Goal: Task Accomplishment & Management: Complete application form

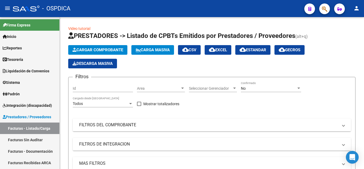
scroll to position [27, 0]
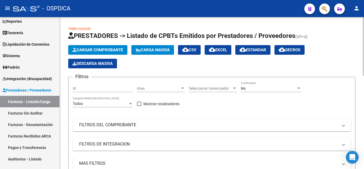
click at [167, 87] on span "Area" at bounding box center [158, 88] width 43 height 5
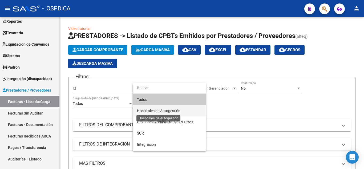
click at [167, 109] on span "Hospitales de Autogestión" at bounding box center [158, 111] width 43 height 4
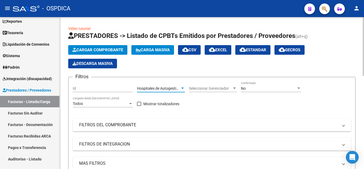
scroll to position [53, 0]
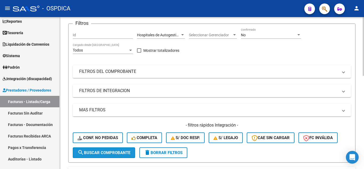
click at [113, 154] on span "search Buscar Comprobante" at bounding box center [104, 152] width 53 height 5
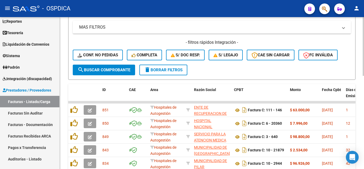
scroll to position [187, 0]
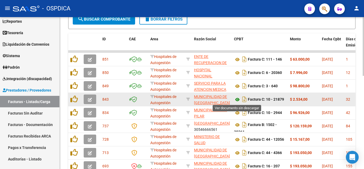
click at [236, 98] on icon at bounding box center [237, 99] width 7 height 6
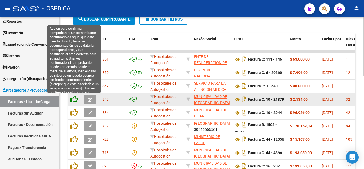
click at [76, 98] on icon at bounding box center [73, 98] width 7 height 7
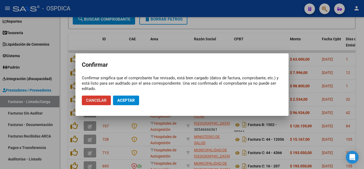
click at [103, 97] on button "Cancelar" at bounding box center [96, 100] width 29 height 10
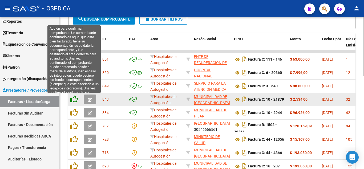
click at [75, 98] on icon at bounding box center [73, 98] width 7 height 7
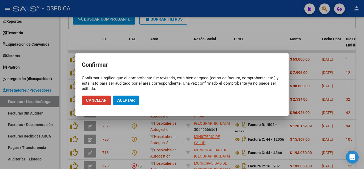
click at [129, 101] on span "Aceptar" at bounding box center [126, 100] width 18 height 5
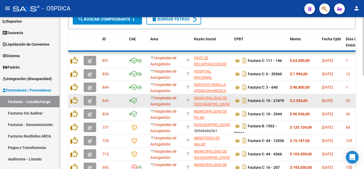
scroll to position [187, 0]
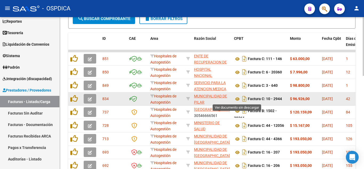
drag, startPoint x: 240, startPoint y: 98, endPoint x: 234, endPoint y: 97, distance: 6.0
click at [240, 98] on icon at bounding box center [237, 99] width 7 height 6
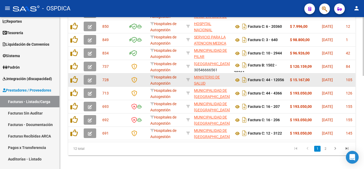
scroll to position [241, 0]
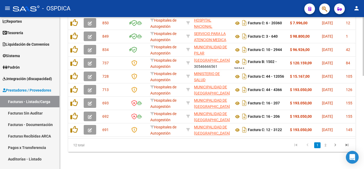
click at [325, 144] on link "2" at bounding box center [325, 145] width 6 height 6
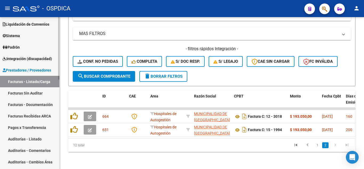
scroll to position [53, 0]
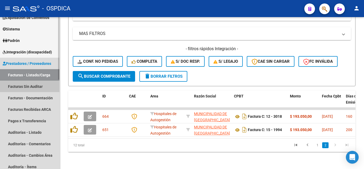
click at [35, 86] on link "Facturas Sin Auditar" at bounding box center [29, 86] width 59 height 11
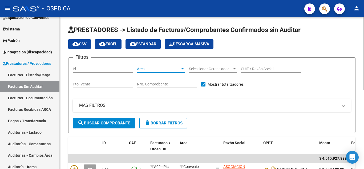
click at [182, 70] on div at bounding box center [182, 69] width 5 height 4
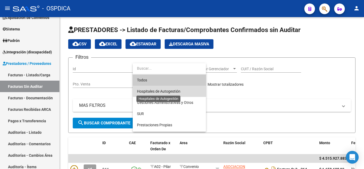
click at [178, 89] on span "Hospitales de Autogestión" at bounding box center [158, 91] width 43 height 4
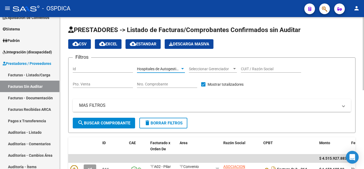
click at [117, 122] on span "search Buscar Comprobante" at bounding box center [104, 123] width 53 height 5
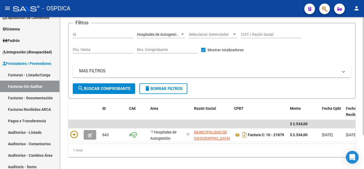
scroll to position [44, 0]
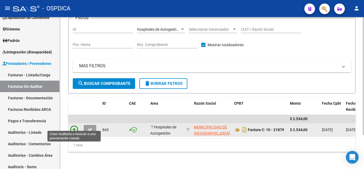
click at [74, 126] on icon at bounding box center [73, 129] width 7 height 7
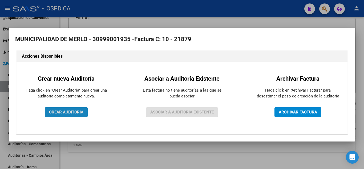
click at [75, 114] on button "CREAR AUDITORIA" at bounding box center [66, 112] width 43 height 10
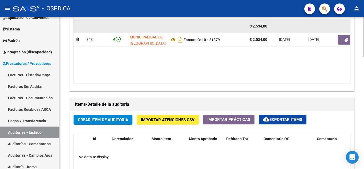
scroll to position [320, 0]
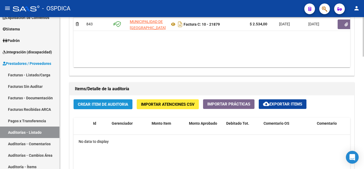
click at [122, 105] on span "Crear Item de Auditoria" at bounding box center [103, 104] width 50 height 5
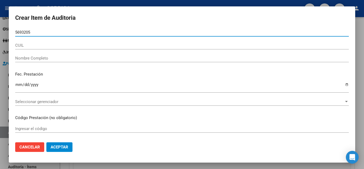
type input "56932058"
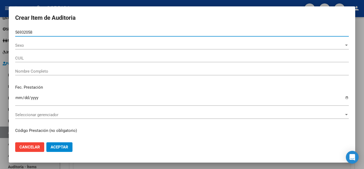
type input "27569320580"
type input "[PERSON_NAME] -"
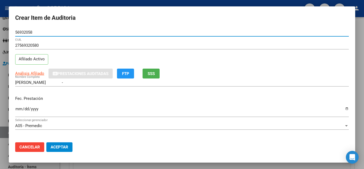
type input "56932058"
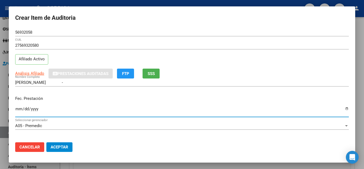
click at [17, 109] on input "Ingresar la fecha" at bounding box center [182, 111] width 334 height 9
type input "[DATE]"
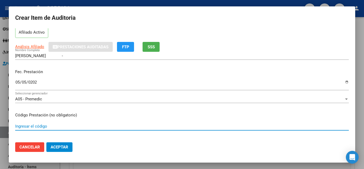
click at [132, 124] on input "Ingresar el código" at bounding box center [182, 126] width 334 height 5
type input "1"
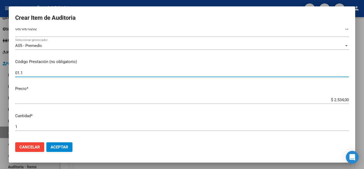
drag, startPoint x: 20, startPoint y: 71, endPoint x: 5, endPoint y: 68, distance: 14.6
click at [5, 68] on div "Crear Item de Auditoria 56932058 Nro Documento 27569320580 CUIL Afiliado Activo…" at bounding box center [182, 84] width 364 height 169
type input "1.01"
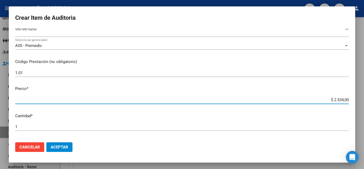
drag, startPoint x: 323, startPoint y: 98, endPoint x: 364, endPoint y: 101, distance: 40.9
click at [364, 101] on div "Crear Item de Auditoria 56932058 Nro Documento 27569320580 CUIL Afiliado Activo…" at bounding box center [182, 84] width 364 height 169
type input "$ 0,01"
type input "$ 0,12"
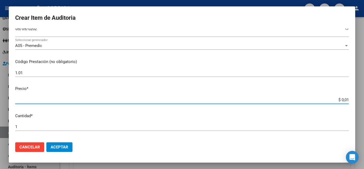
type input "$ 0,12"
type input "$ 1,26"
type input "$ 12,67"
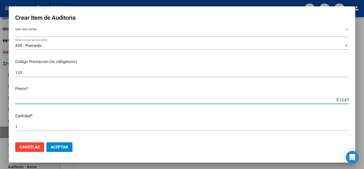
type input "$ 126,70"
type input "$ 1.267,00"
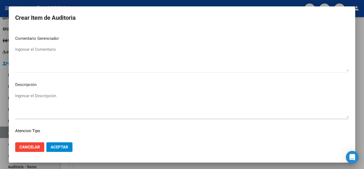
scroll to position [371, 0]
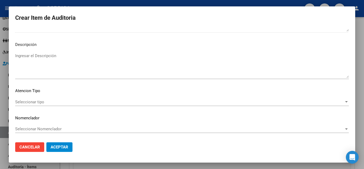
click at [47, 101] on span "Seleccionar tipo" at bounding box center [179, 101] width 329 height 5
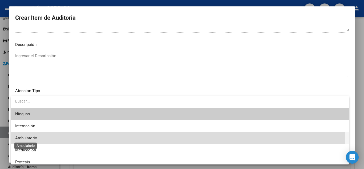
click at [36, 136] on span "Ambulatorio" at bounding box center [26, 138] width 22 height 5
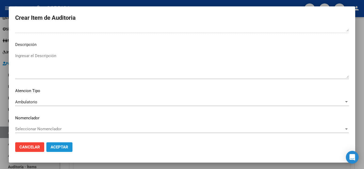
click at [59, 145] on span "Aceptar" at bounding box center [60, 147] width 18 height 5
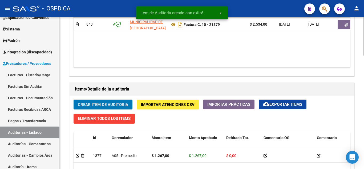
scroll to position [320, 0]
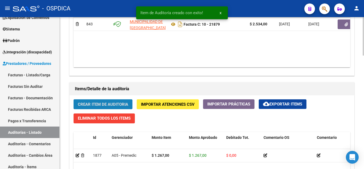
click at [110, 103] on span "Crear Item de Auditoria" at bounding box center [103, 104] width 50 height 5
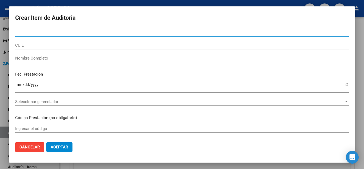
click at [81, 30] on input "Nro Documento" at bounding box center [182, 32] width 334 height 5
type input "58049143"
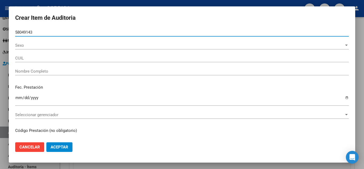
type input "27580491435"
type input "[PERSON_NAME] -"
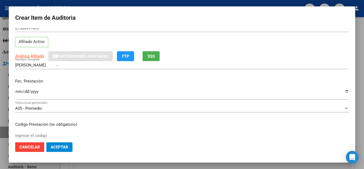
scroll to position [27, 0]
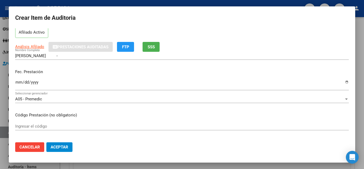
type input "58049143"
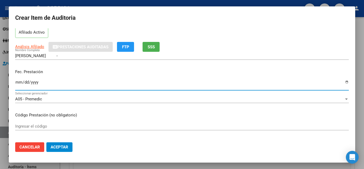
click at [20, 81] on input "Ingresar la fecha" at bounding box center [182, 84] width 334 height 9
type input "[DATE]"
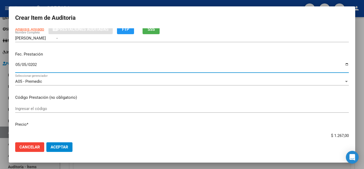
scroll to position [53, 0]
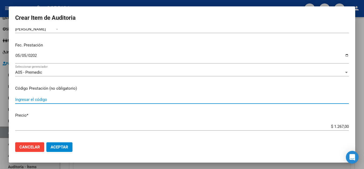
click at [119, 98] on input "Ingresar el código" at bounding box center [182, 99] width 334 height 5
type input "1.01"
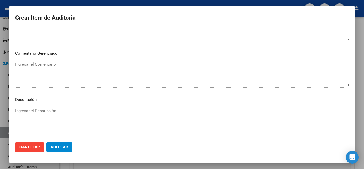
scroll to position [371, 0]
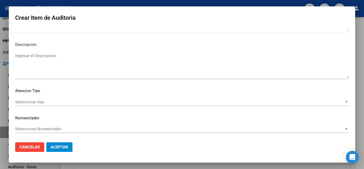
click at [48, 101] on span "Seleccionar tipo" at bounding box center [179, 101] width 329 height 5
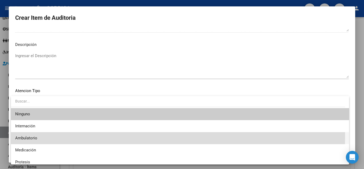
click at [39, 136] on span "Ambulatorio" at bounding box center [180, 138] width 330 height 12
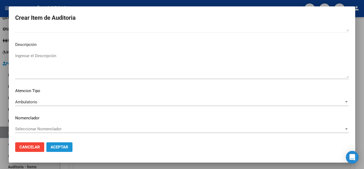
click at [62, 146] on span "Aceptar" at bounding box center [60, 147] width 18 height 5
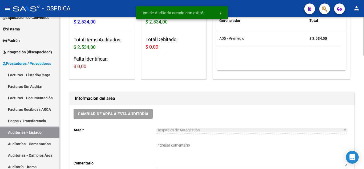
scroll to position [320, 0]
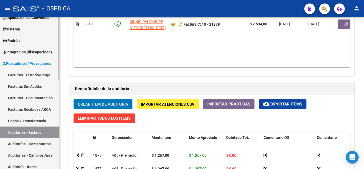
click at [26, 85] on link "Facturas Sin Auditar" at bounding box center [29, 86] width 59 height 11
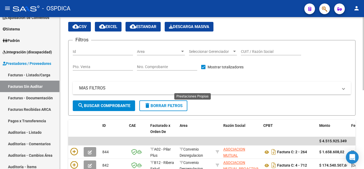
scroll to position [164, 0]
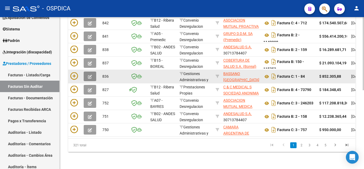
click at [93, 72] on button "button" at bounding box center [90, 76] width 13 height 10
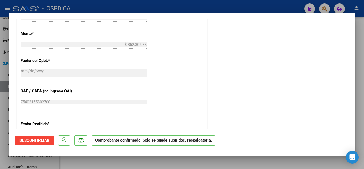
scroll to position [267, 0]
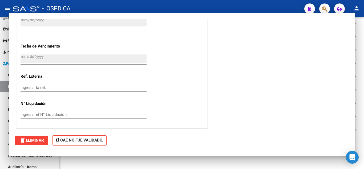
type input "$ 0,00"
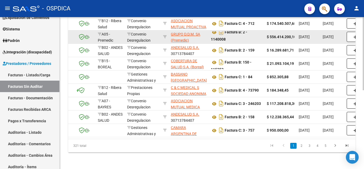
scroll to position [164, 0]
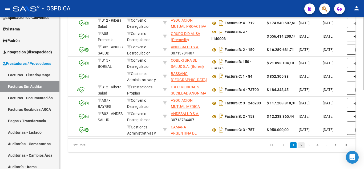
click at [301, 146] on link "2" at bounding box center [301, 145] width 6 height 6
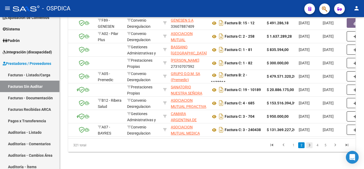
click at [309, 144] on link "3" at bounding box center [309, 145] width 6 height 6
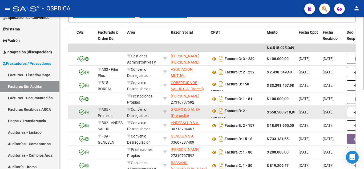
scroll to position [137, 0]
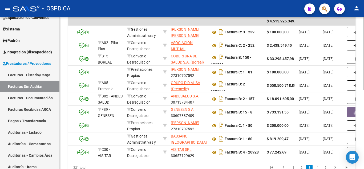
drag, startPoint x: 22, startPoint y: 130, endPoint x: 63, endPoint y: 118, distance: 43.1
click at [22, 130] on link "Auditorías - Listado" at bounding box center [29, 131] width 59 height 11
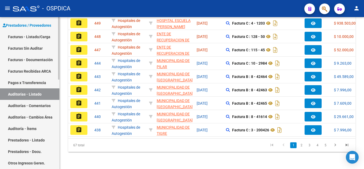
scroll to position [84, 0]
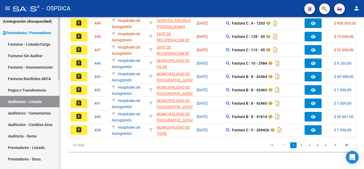
click at [34, 86] on link "Pagos x Transferencia" at bounding box center [29, 89] width 59 height 11
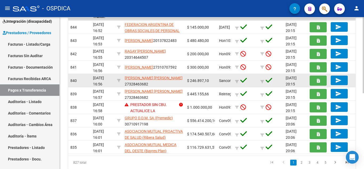
scroll to position [151, 0]
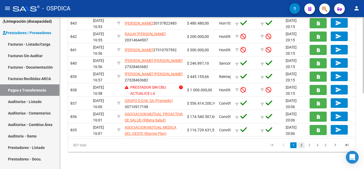
click at [302, 145] on link "2" at bounding box center [301, 145] width 6 height 6
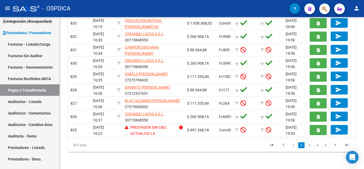
click at [309, 146] on link "3" at bounding box center [309, 145] width 6 height 6
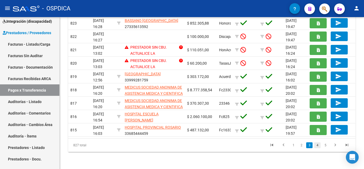
click at [319, 145] on link "4" at bounding box center [317, 145] width 6 height 6
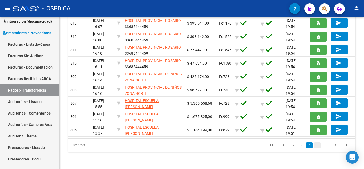
click at [320, 146] on link "5" at bounding box center [317, 145] width 6 height 6
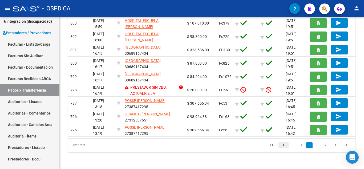
click at [285, 144] on icon "go to previous page" at bounding box center [283, 145] width 7 height 6
click at [284, 144] on div "827 total 2 3 4 5 6" at bounding box center [212, 144] width 288 height 13
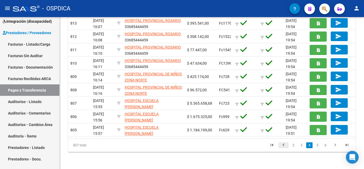
click at [284, 145] on icon "go to previous page" at bounding box center [283, 145] width 7 height 6
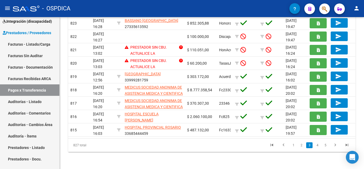
click at [282, 145] on icon "go to previous page" at bounding box center [283, 145] width 7 height 6
click at [282, 145] on div "827 total 1 2 3 4 5" at bounding box center [212, 144] width 288 height 13
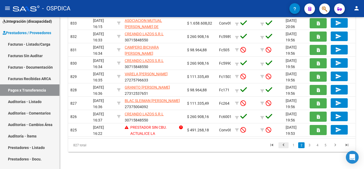
click at [281, 145] on icon "go to previous page" at bounding box center [283, 145] width 7 height 6
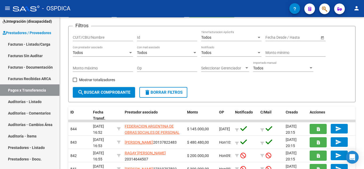
scroll to position [0, 0]
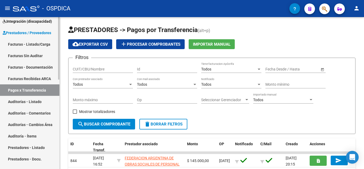
click at [26, 42] on link "Facturas - Listado/Carga" at bounding box center [29, 43] width 59 height 11
